Goal: Communication & Community: Answer question/provide support

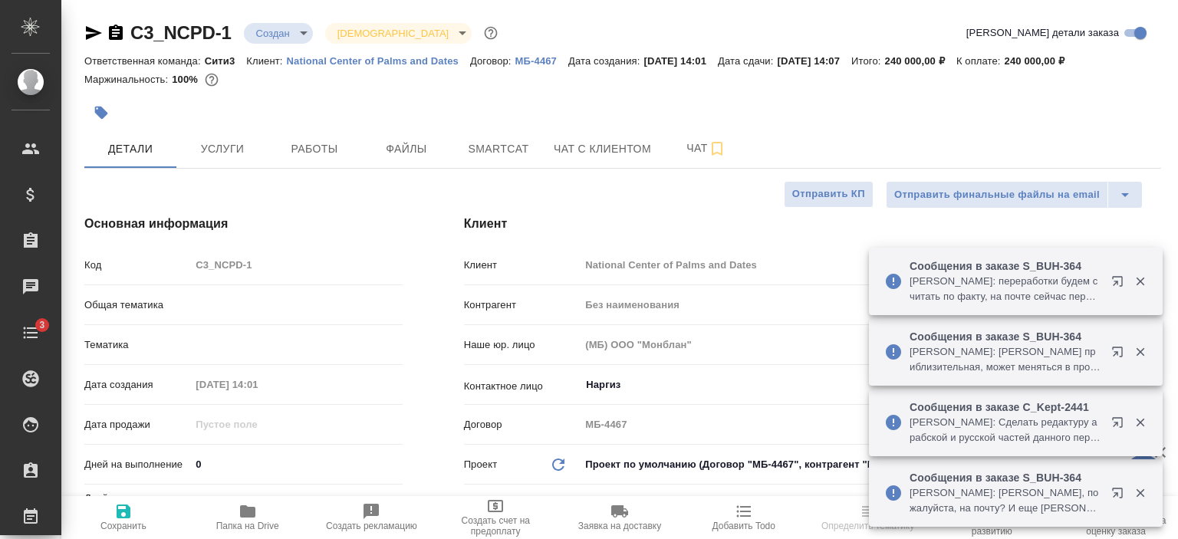
select select "RU"
type textarea "x"
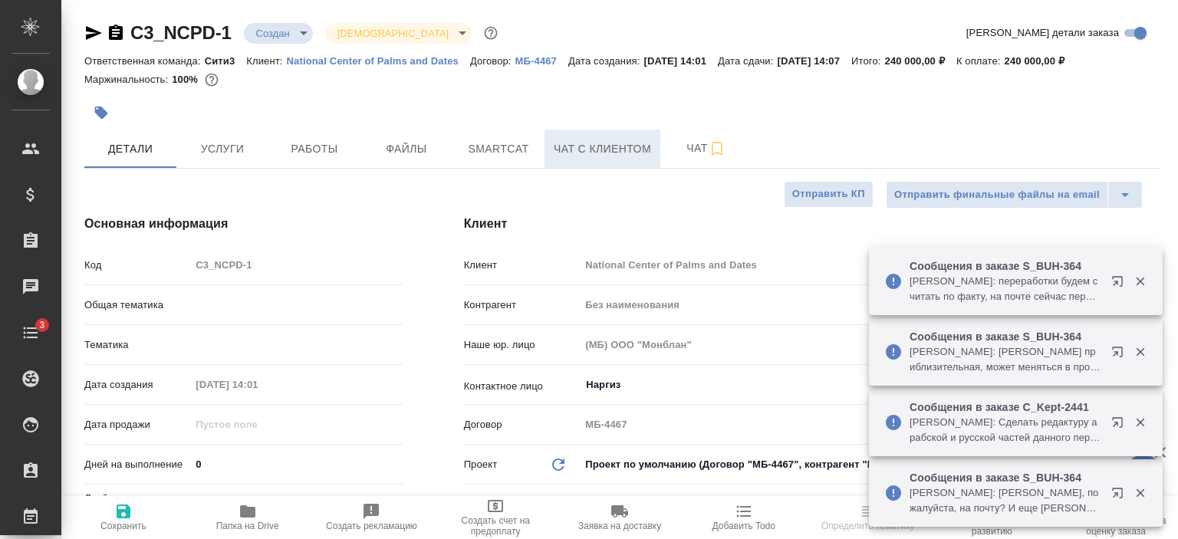
type textarea "x"
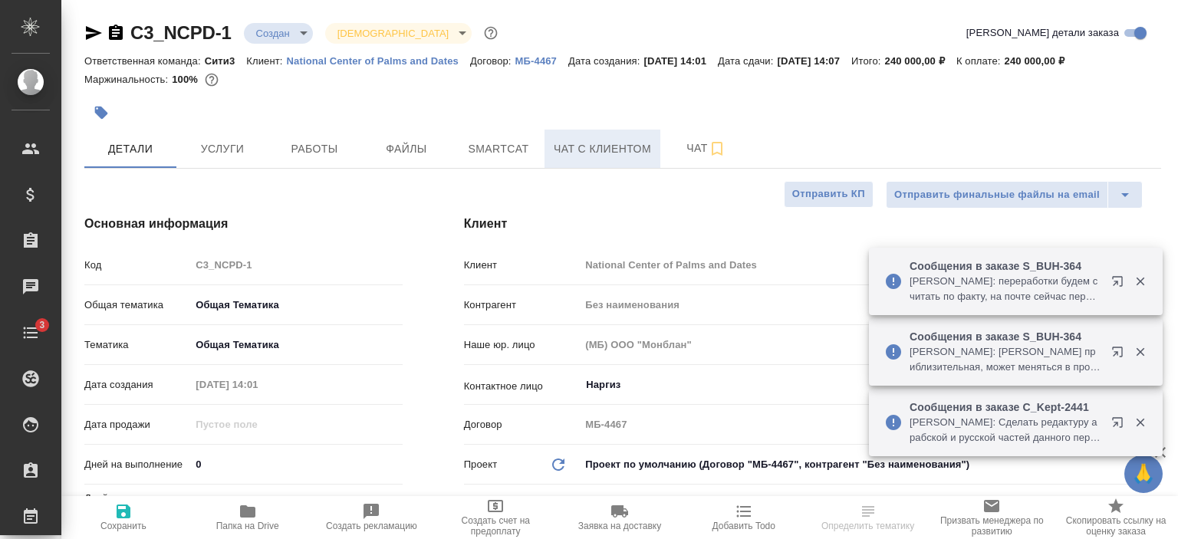
type input "[PERSON_NAME]"
click at [591, 145] on span "Чат с клиентом" at bounding box center [602, 149] width 97 height 19
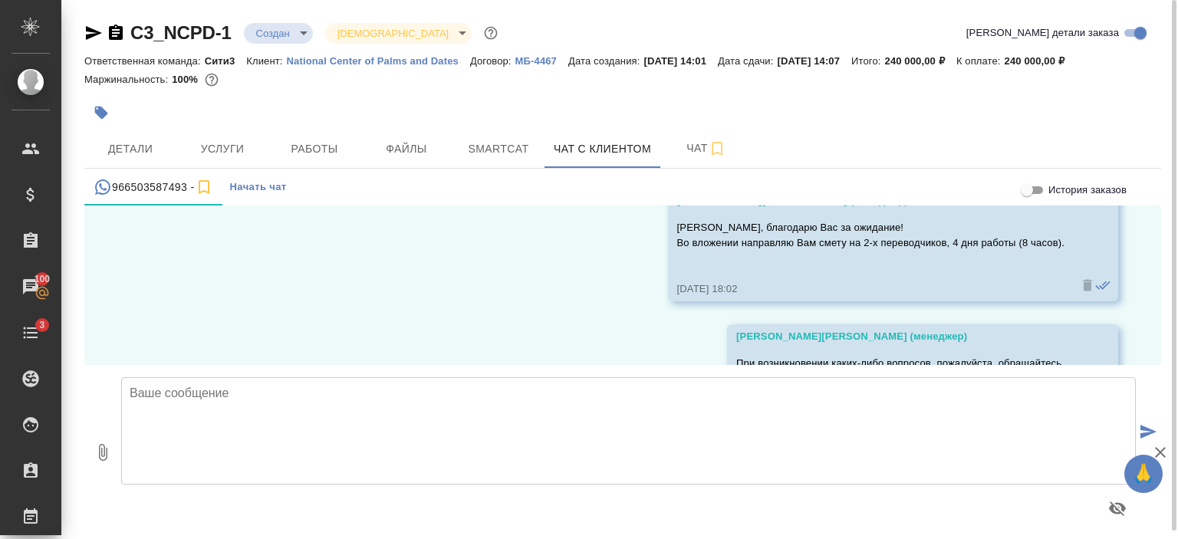
scroll to position [574, 0]
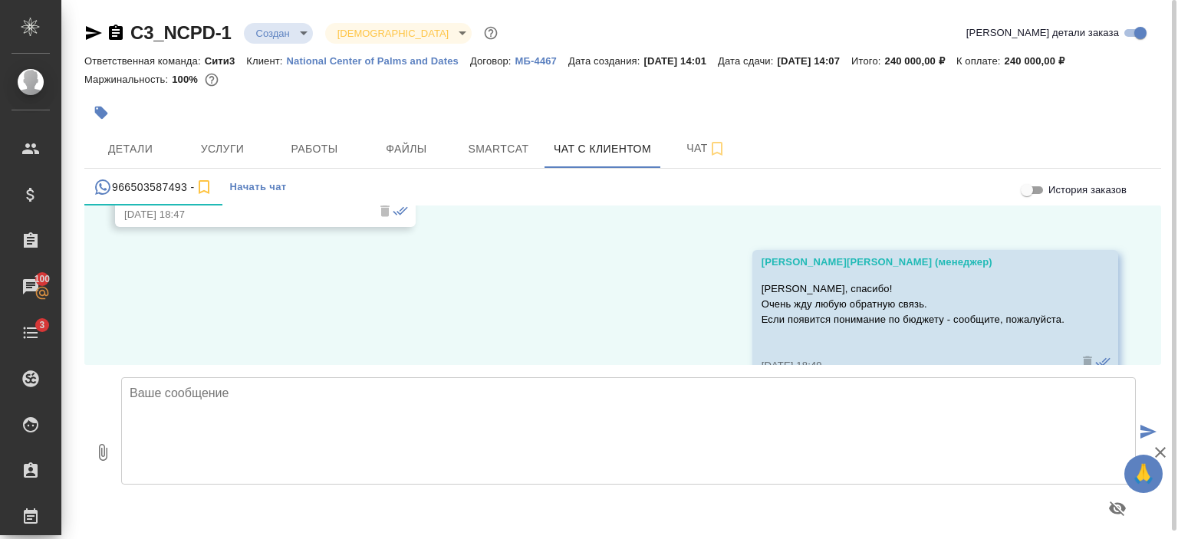
drag, startPoint x: 968, startPoint y: 267, endPoint x: 963, endPoint y: 36, distance: 230.9
click at [959, 77] on div "C3_NCPD-1 Создан new Святая троица holyTrinity Кратко детали заказа Ответственн…" at bounding box center [623, 274] width 1094 height 548
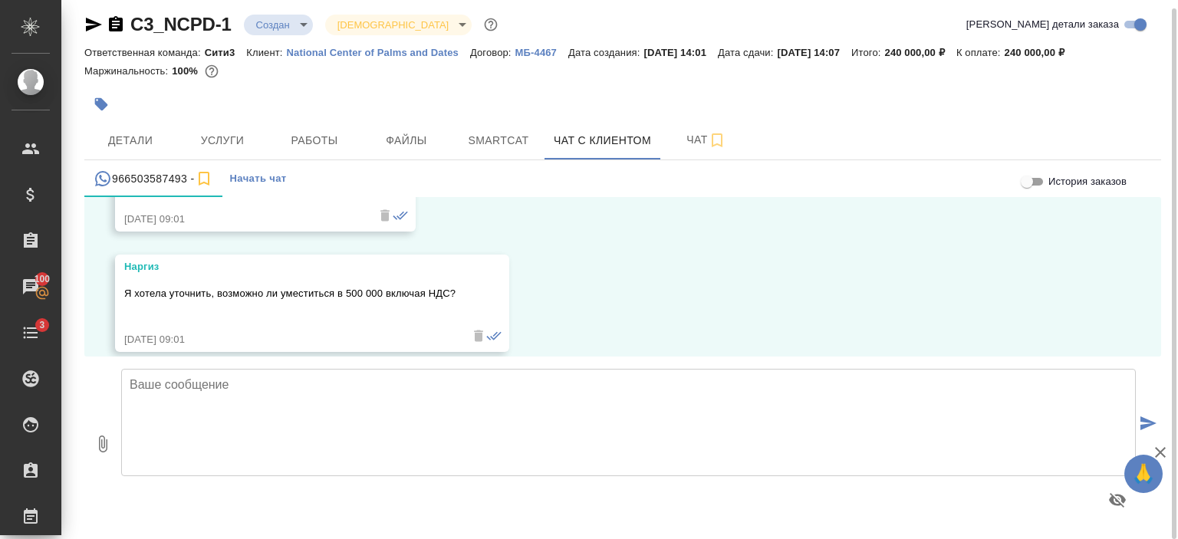
scroll to position [1270, 0]
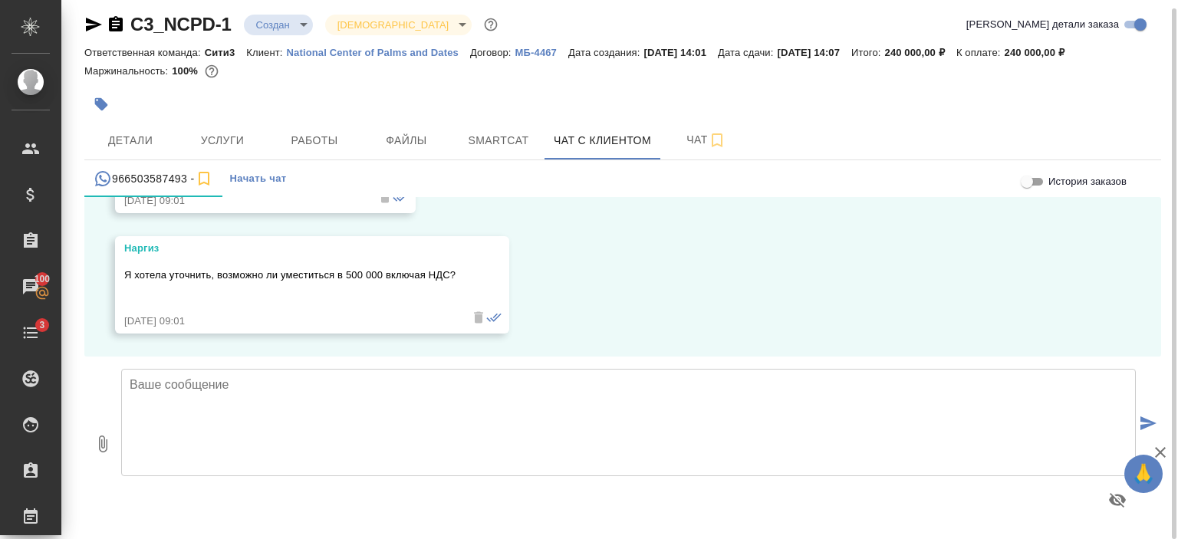
click at [484, 413] on textarea at bounding box center [628, 422] width 1015 height 107
type textarea "Наргиз, добрый день!"
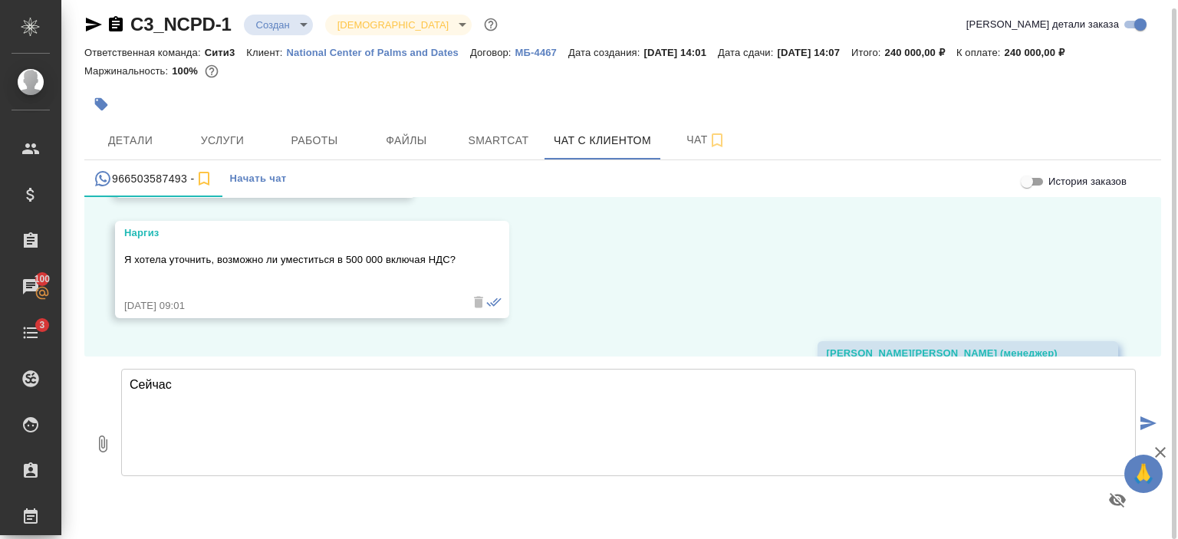
scroll to position [1390, 0]
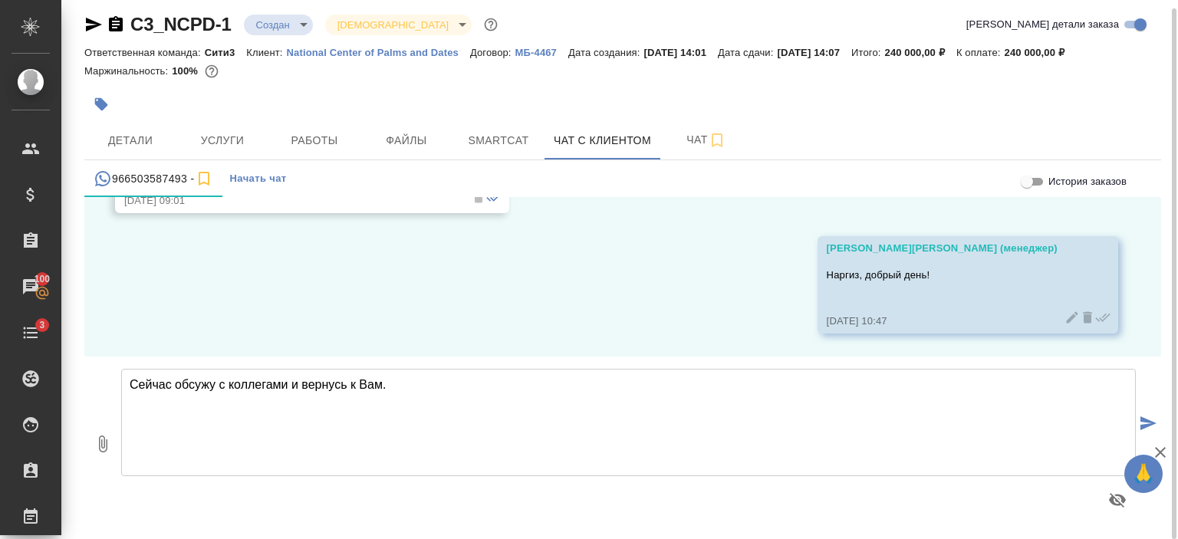
type textarea "Сейчас обсужу с коллегами и вернусь к Вам."
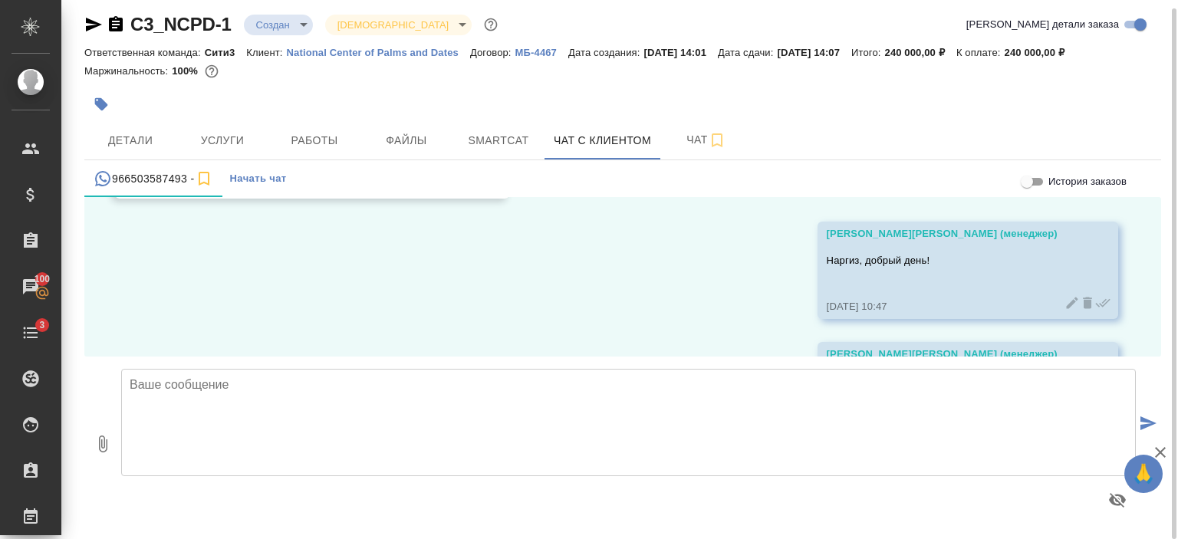
scroll to position [1511, 0]
